Goal: Transaction & Acquisition: Purchase product/service

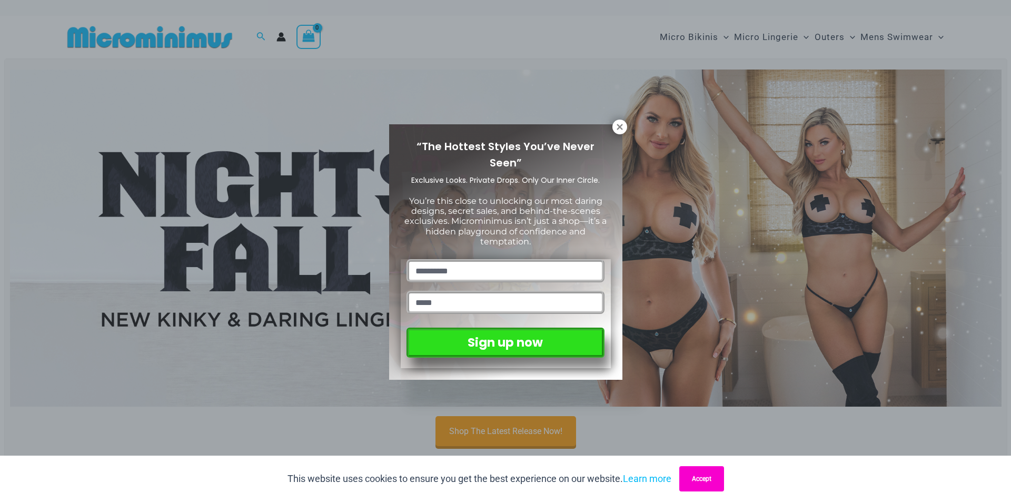
click at [709, 478] on button "Accept" at bounding box center [701, 478] width 45 height 25
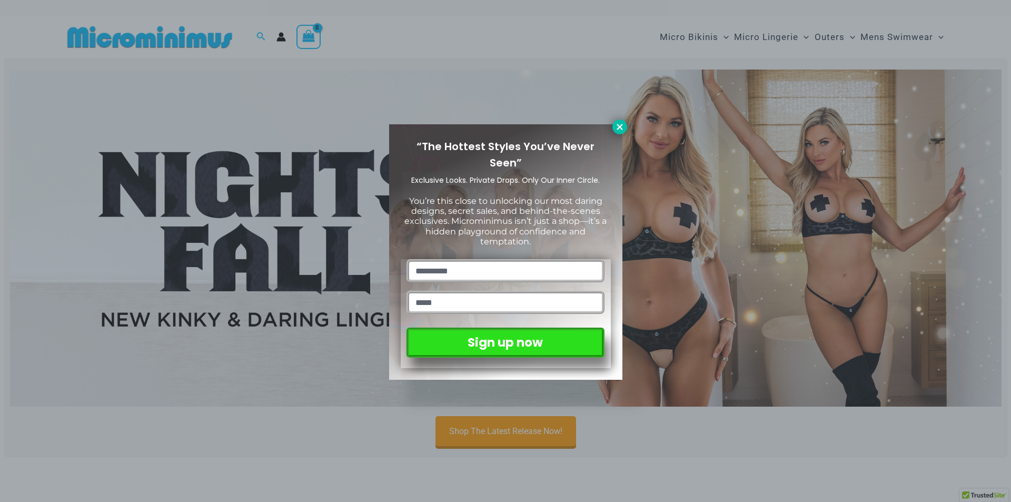
click at [625, 126] on button at bounding box center [619, 126] width 15 height 15
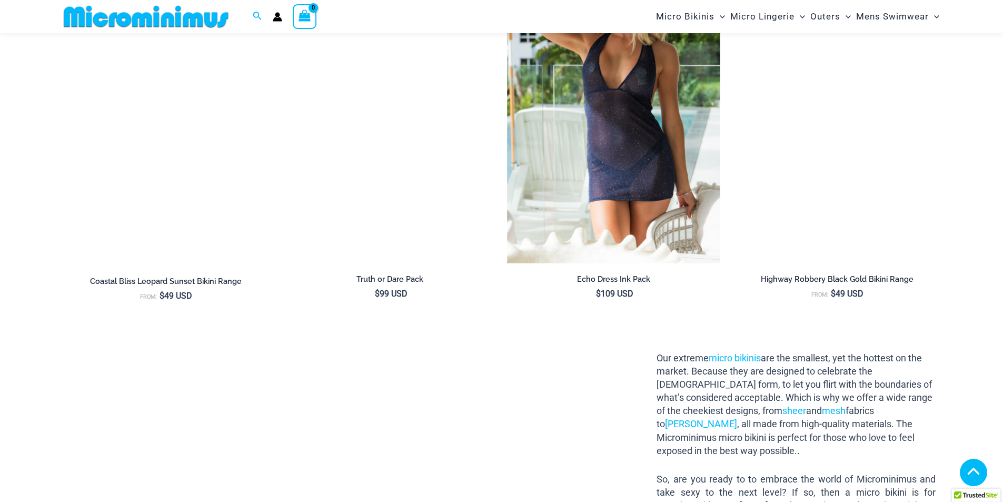
scroll to position [1043, 0]
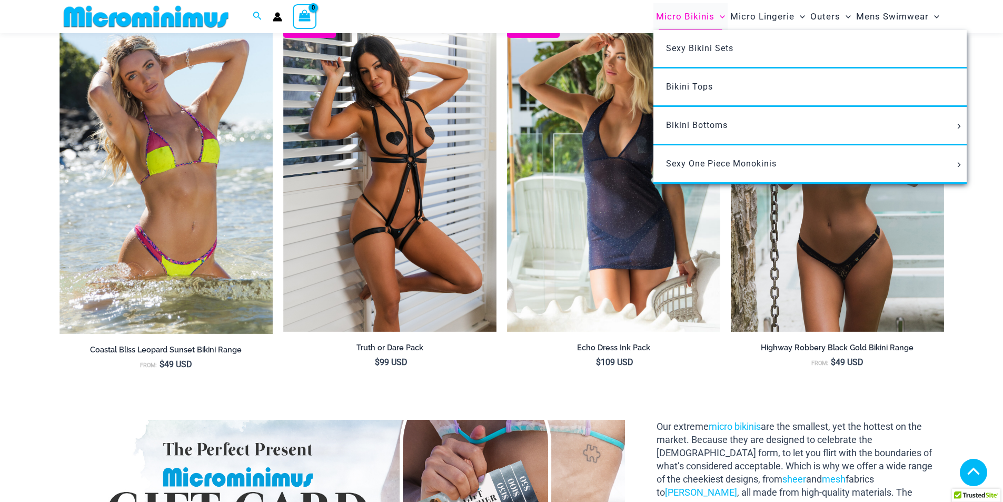
click at [707, 16] on span "Micro Bikinis" at bounding box center [685, 16] width 58 height 27
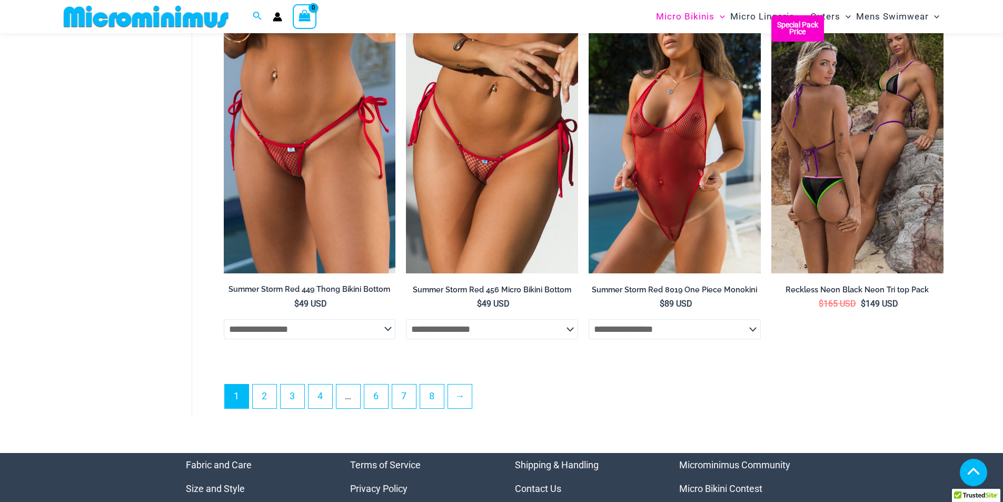
scroll to position [2842, 0]
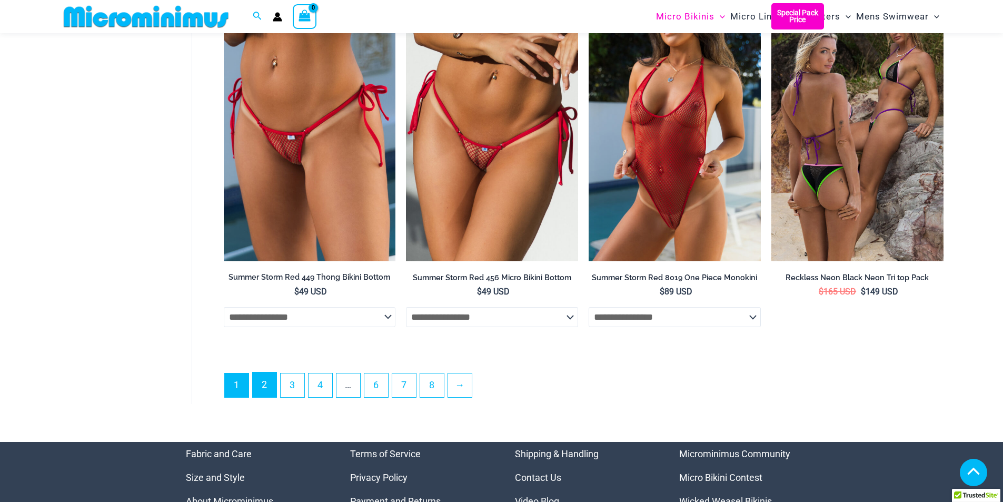
click at [267, 390] on link "2" at bounding box center [265, 384] width 24 height 25
